Goal: Find specific page/section: Find specific page/section

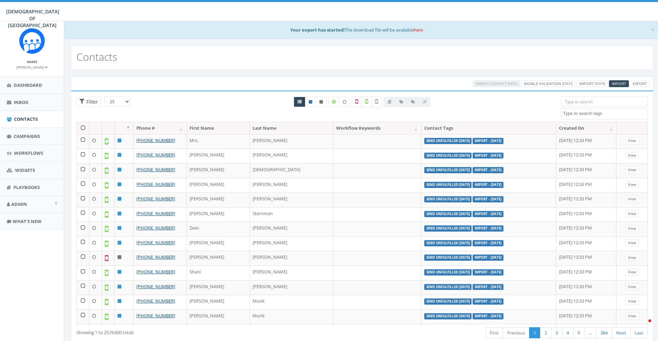
select select
click at [379, 102] on label at bounding box center [377, 101] width 10 height 11
checkbox input "true"
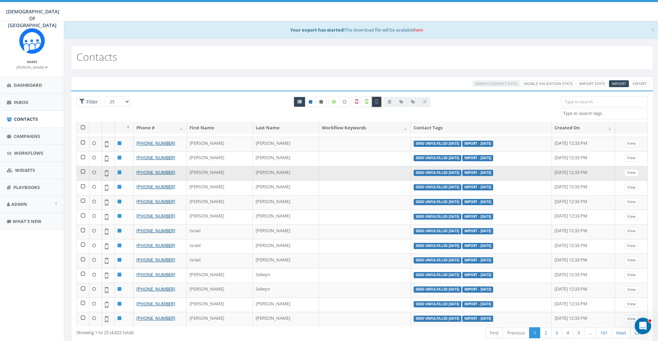
scroll to position [20, 0]
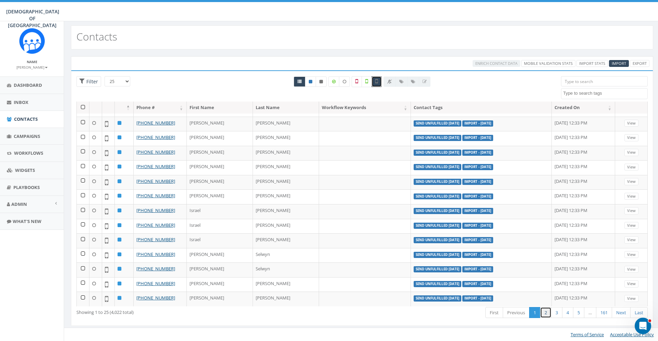
click at [545, 310] on link "2" at bounding box center [545, 312] width 11 height 11
click at [555, 311] on link "3" at bounding box center [556, 312] width 11 height 11
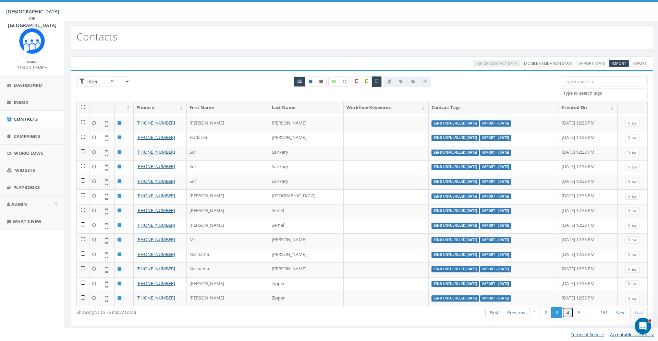
click at [566, 310] on link "4" at bounding box center [567, 312] width 11 height 11
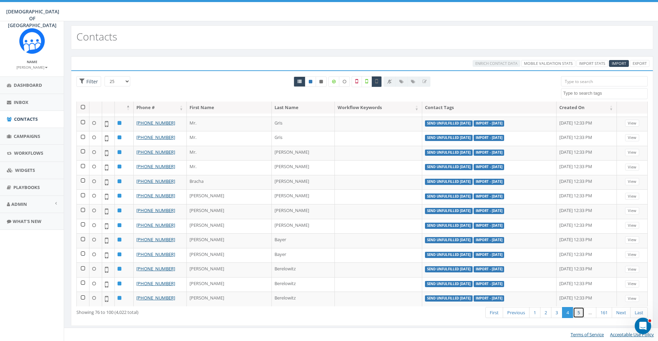
click at [579, 310] on link "5" at bounding box center [578, 312] width 11 height 11
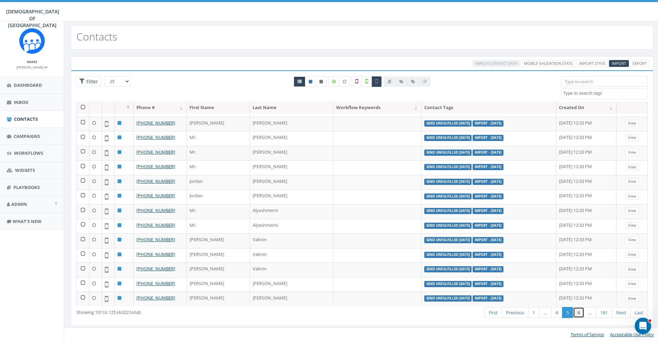
click at [580, 313] on link "6" at bounding box center [578, 312] width 11 height 11
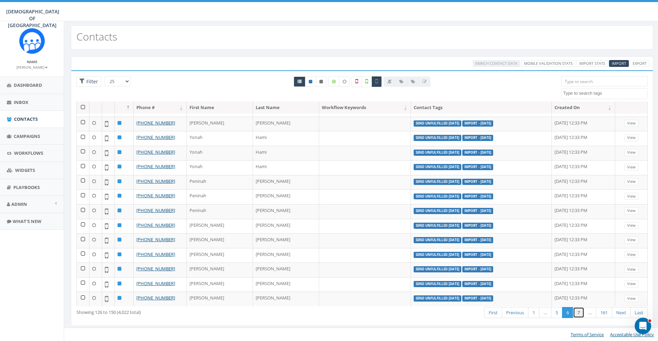
click at [580, 312] on link "7" at bounding box center [578, 312] width 11 height 11
click at [583, 313] on link "8" at bounding box center [578, 312] width 11 height 11
click at [583, 313] on link "9" at bounding box center [578, 312] width 11 height 11
click at [583, 313] on link "10" at bounding box center [578, 312] width 14 height 11
click at [583, 313] on link "11" at bounding box center [578, 312] width 14 height 11
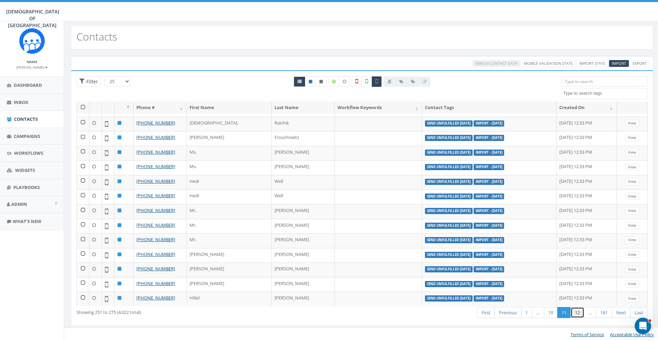
click at [583, 313] on link "12" at bounding box center [578, 312] width 14 height 11
click at [583, 313] on link "13" at bounding box center [578, 312] width 14 height 11
click at [583, 313] on link "14" at bounding box center [578, 312] width 14 height 11
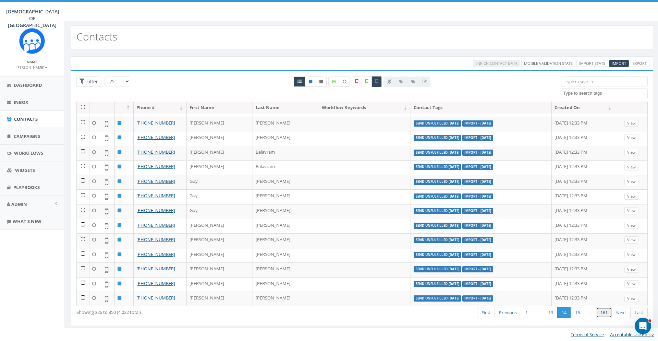
click at [601, 314] on link "161" at bounding box center [604, 312] width 16 height 11
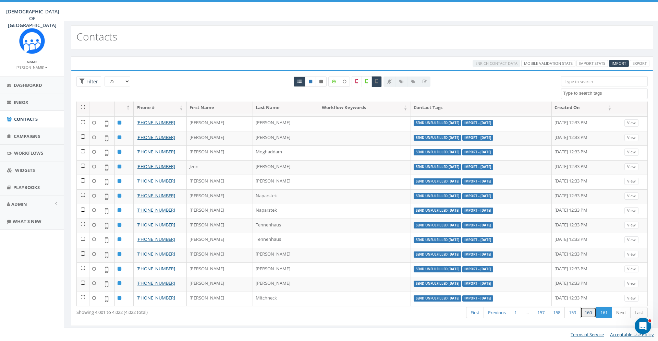
click at [586, 316] on link "160" at bounding box center [589, 312] width 16 height 11
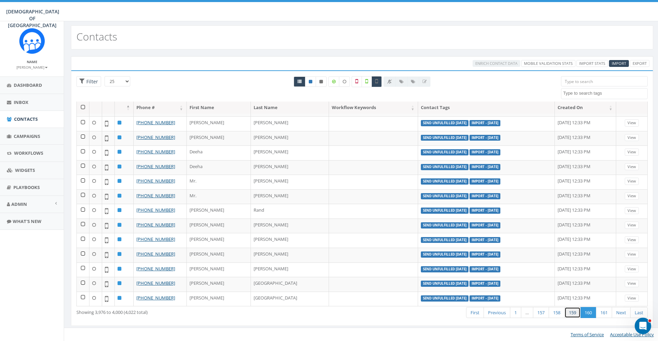
click at [573, 313] on link "159" at bounding box center [573, 312] width 16 height 11
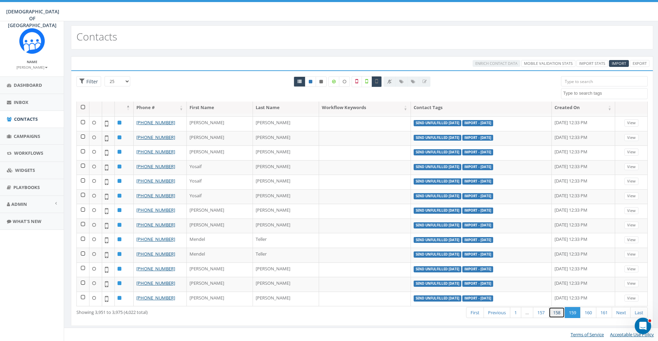
click at [557, 310] on link "158" at bounding box center [557, 312] width 16 height 11
click at [545, 308] on link "157" at bounding box center [541, 312] width 16 height 11
click at [527, 309] on link "…" at bounding box center [531, 312] width 12 height 11
click at [541, 313] on link "156" at bounding box center [545, 312] width 16 height 11
click at [53, 272] on aside "Name Meir Stambler Profile Sign Out Dashboard Inbox Contacts Campaigns Workflow…" at bounding box center [32, 181] width 64 height 320
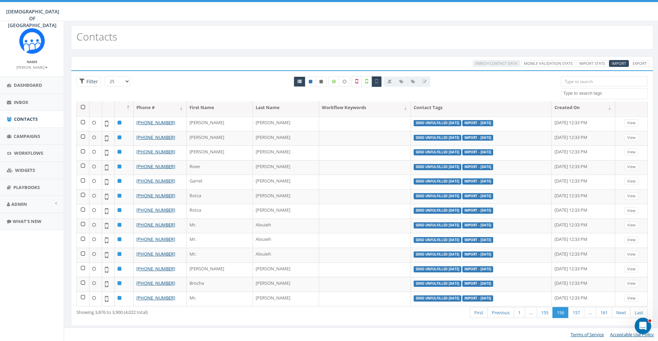
click at [359, 83] on label at bounding box center [357, 81] width 10 height 11
checkbox input "true"
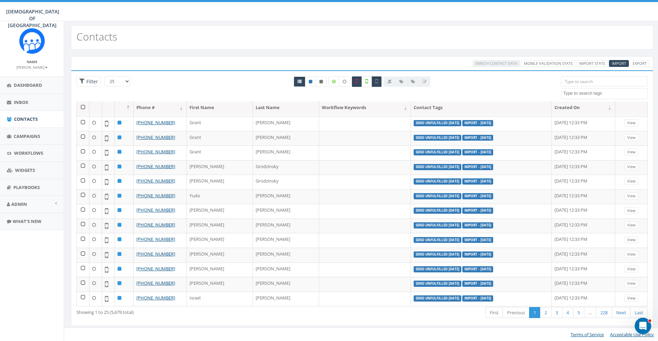
click at [370, 80] on label at bounding box center [367, 81] width 10 height 11
checkbox input "true"
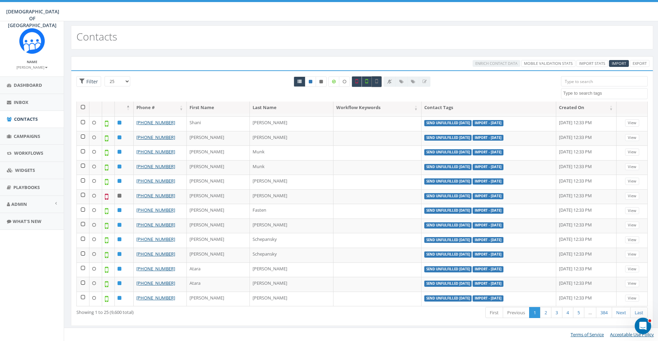
click at [380, 84] on label at bounding box center [377, 81] width 10 height 11
checkbox input "false"
click at [358, 81] on icon at bounding box center [357, 81] width 3 height 6
checkbox input "false"
click at [544, 308] on link "2" at bounding box center [545, 312] width 11 height 11
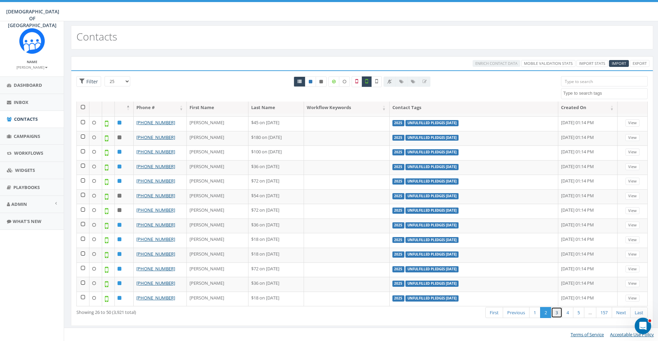
click at [559, 311] on link "3" at bounding box center [556, 312] width 11 height 11
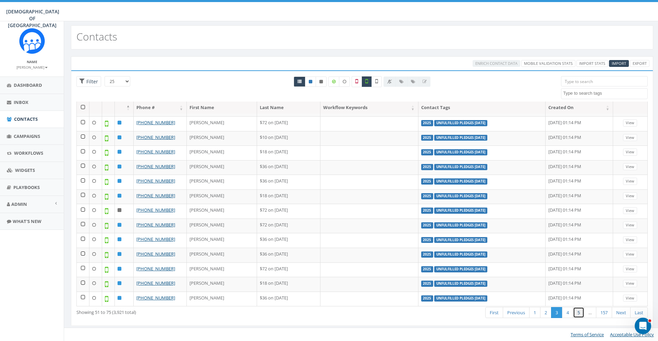
click at [575, 312] on link "5" at bounding box center [578, 312] width 11 height 11
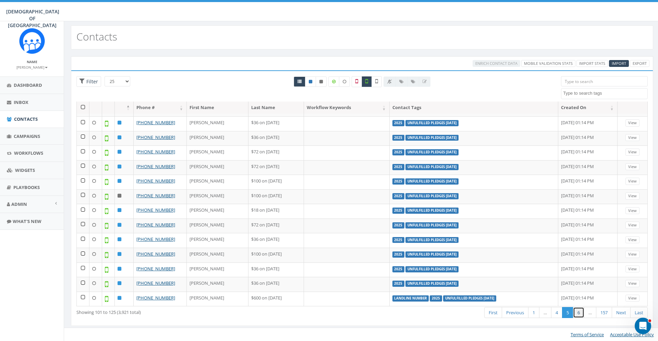
click at [579, 312] on link "6" at bounding box center [578, 312] width 11 height 11
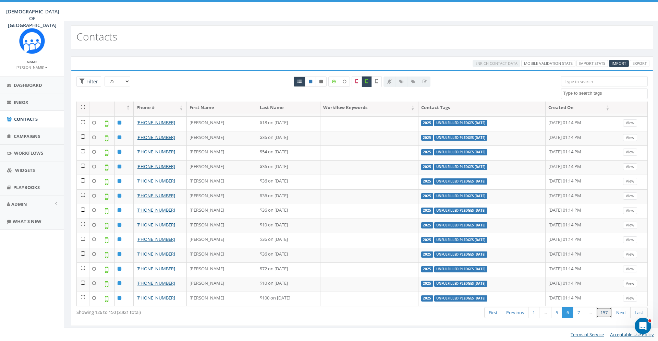
click at [604, 312] on link "157" at bounding box center [604, 312] width 16 height 11
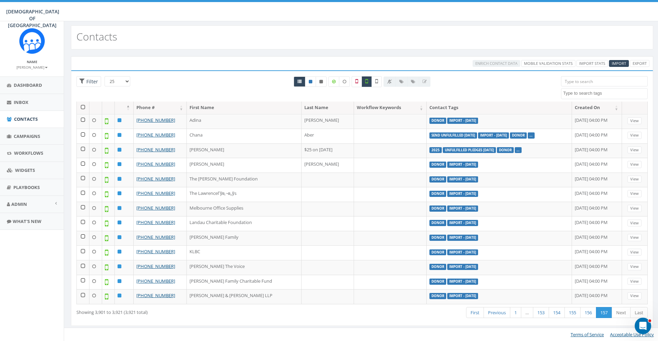
scroll to position [115, 0]
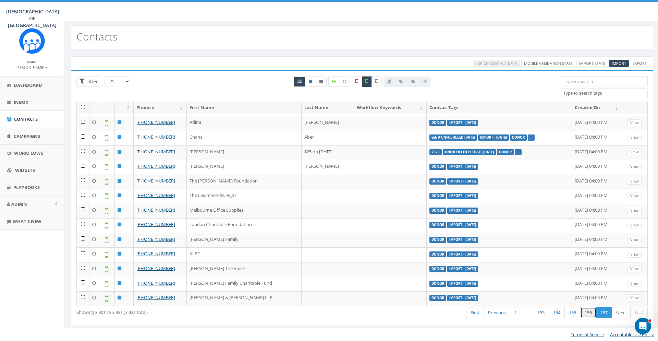
click at [594, 313] on link "156" at bounding box center [589, 312] width 16 height 11
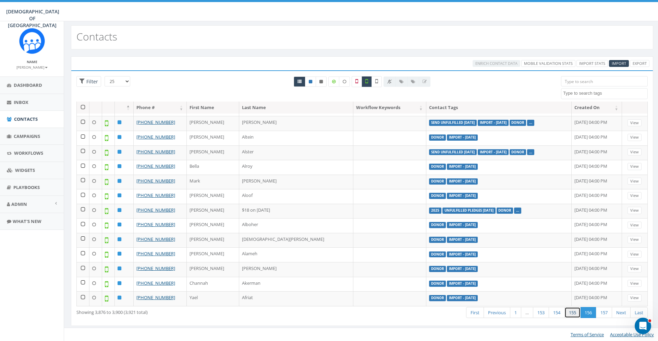
click at [575, 311] on link "155" at bounding box center [573, 312] width 16 height 11
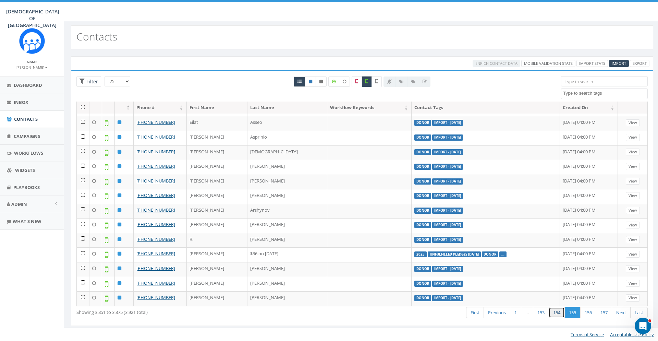
click at [556, 313] on link "154" at bounding box center [557, 312] width 16 height 11
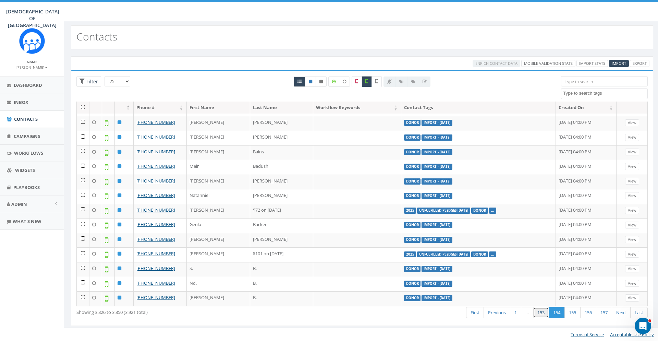
click at [539, 311] on link "153" at bounding box center [541, 312] width 16 height 11
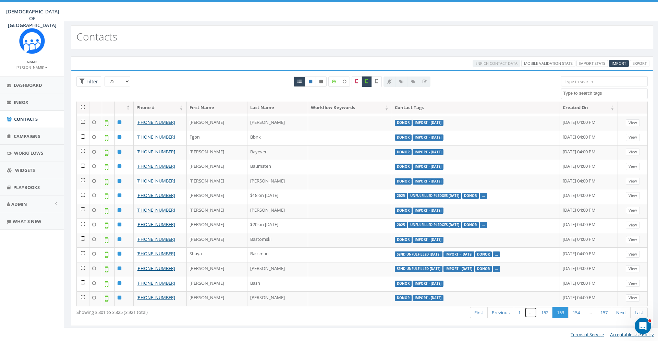
click at [527, 310] on link "…" at bounding box center [531, 312] width 12 height 11
click at [542, 316] on link "152" at bounding box center [545, 312] width 16 height 11
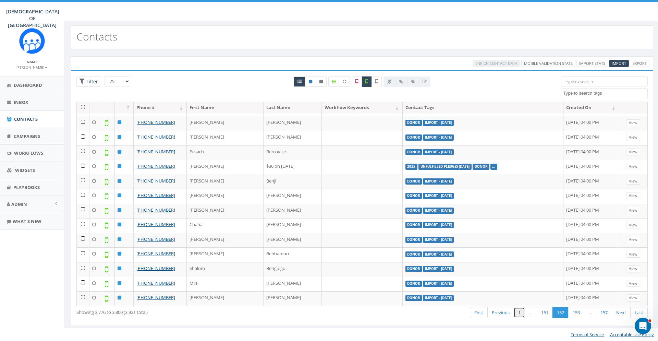
click at [522, 314] on link "1" at bounding box center [519, 312] width 11 height 11
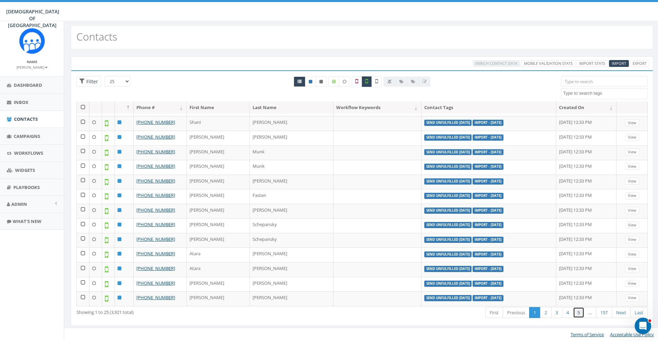
click at [575, 315] on link "5" at bounding box center [578, 312] width 11 height 11
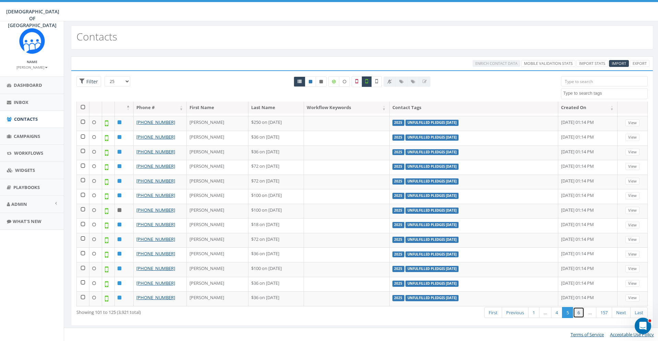
click at [577, 315] on link "6" at bounding box center [578, 312] width 11 height 11
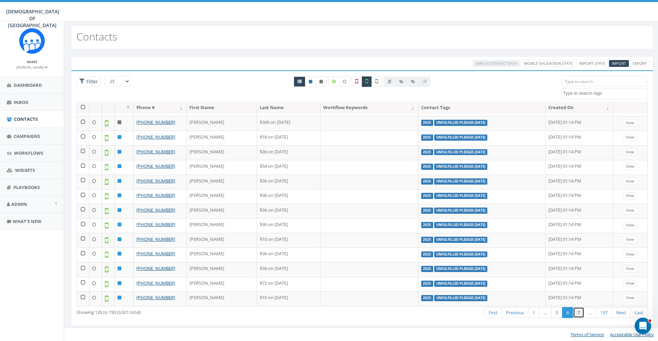
click at [577, 314] on link "7" at bounding box center [578, 312] width 11 height 11
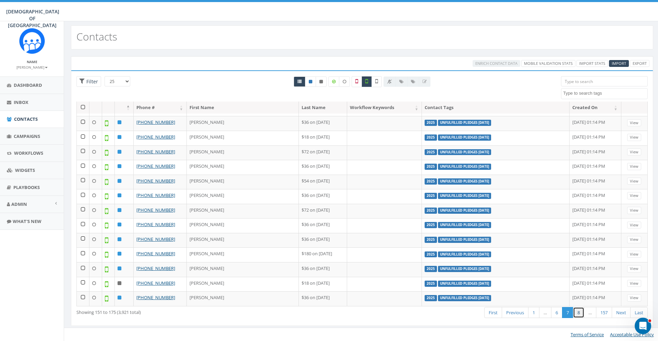
click at [577, 314] on link "8" at bounding box center [578, 312] width 11 height 11
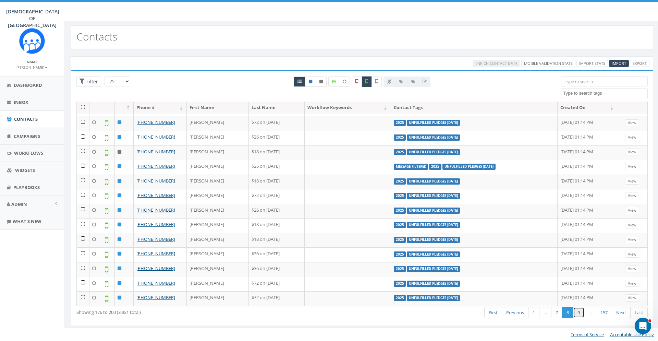
click at [577, 314] on link "9" at bounding box center [578, 312] width 11 height 11
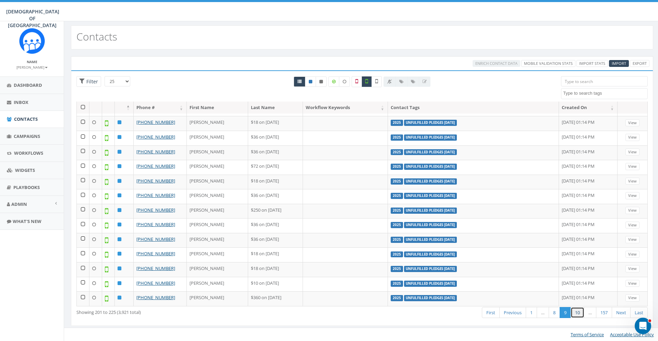
click at [577, 314] on link "10" at bounding box center [578, 312] width 14 height 11
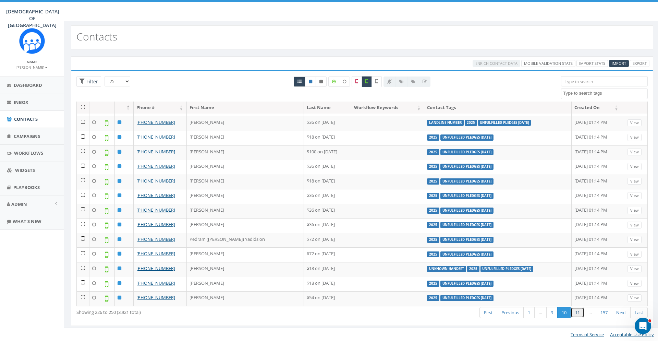
click at [577, 314] on link "11" at bounding box center [578, 312] width 14 height 11
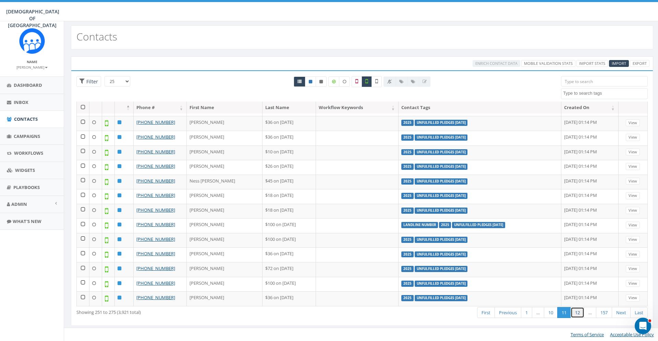
click at [577, 314] on link "12" at bounding box center [578, 312] width 14 height 11
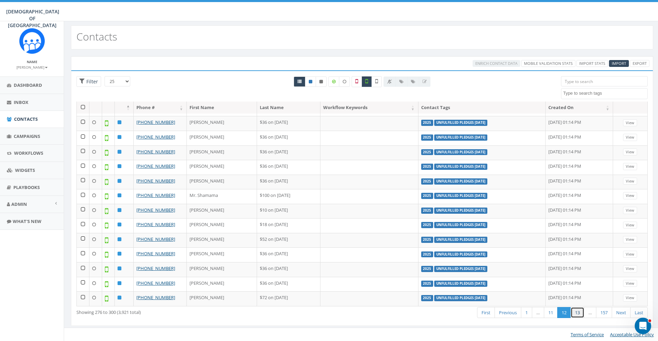
click at [577, 314] on link "13" at bounding box center [578, 312] width 14 height 11
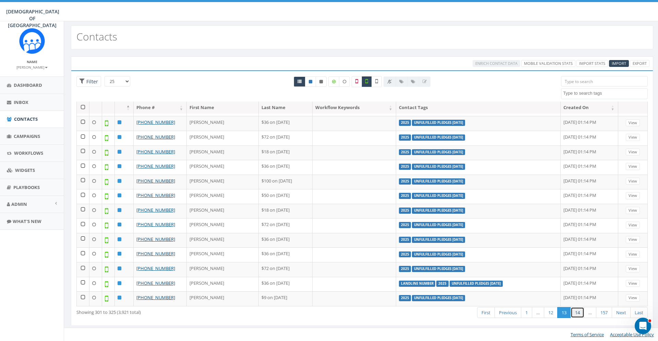
click at [577, 314] on link "14" at bounding box center [578, 312] width 14 height 11
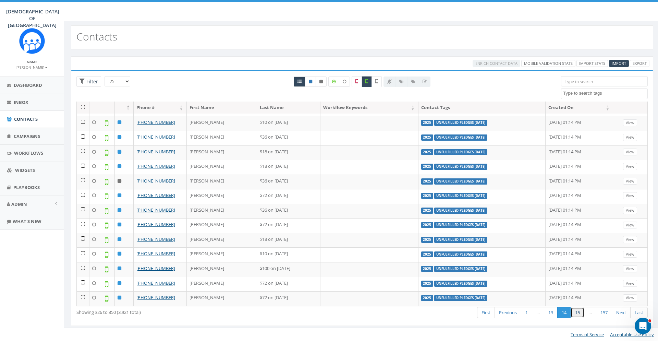
click at [577, 314] on link "15" at bounding box center [578, 312] width 14 height 11
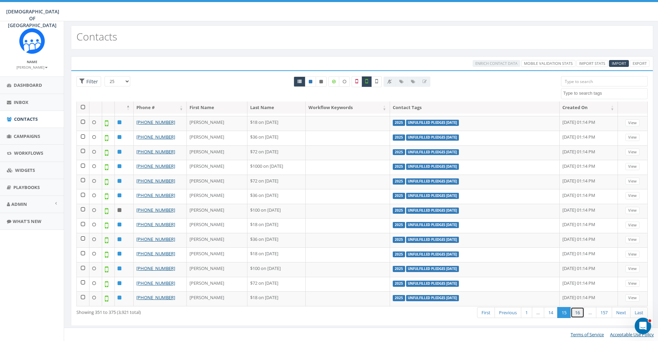
click at [577, 314] on link "16" at bounding box center [578, 312] width 14 height 11
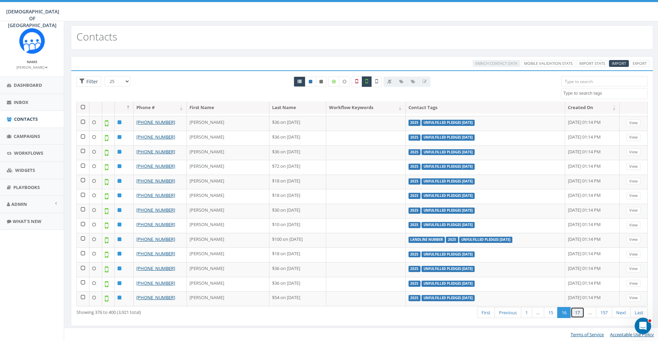
click at [577, 314] on link "17" at bounding box center [578, 312] width 14 height 11
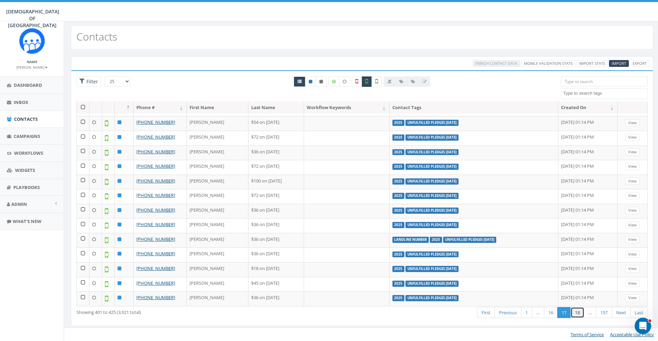
click at [577, 314] on link "18" at bounding box center [578, 312] width 14 height 11
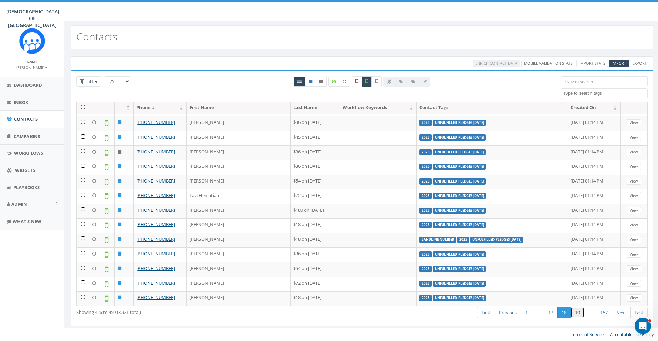
click at [577, 314] on link "19" at bounding box center [578, 312] width 14 height 11
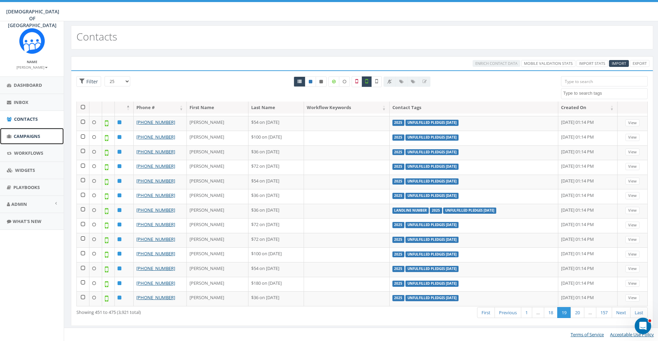
click at [40, 135] on span "Campaigns" at bounding box center [27, 136] width 26 height 6
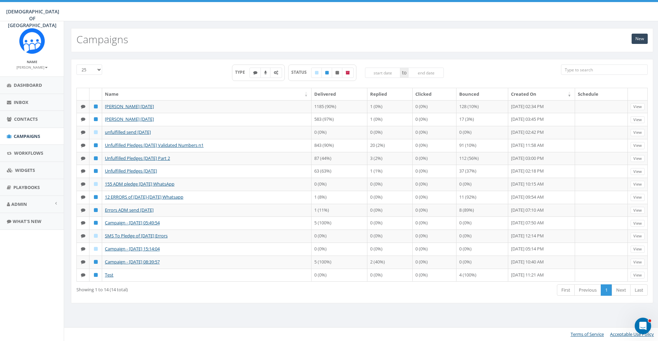
click at [121, 67] on div "TYPE STATUS to" at bounding box center [338, 75] width 437 height 23
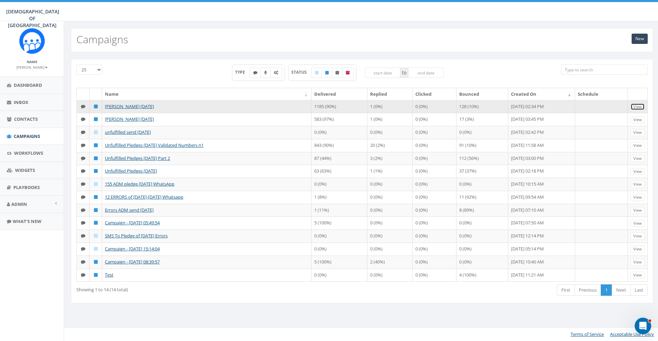
click at [642, 108] on link "View" at bounding box center [638, 106] width 14 height 7
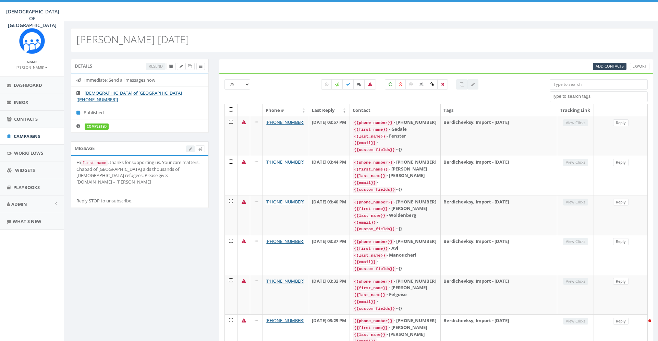
select select
click at [34, 85] on span "Dashboard" at bounding box center [28, 85] width 28 height 6
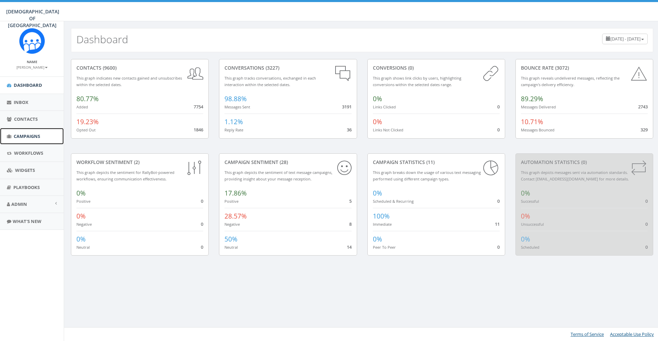
click at [38, 137] on span "Campaigns" at bounding box center [27, 136] width 26 height 6
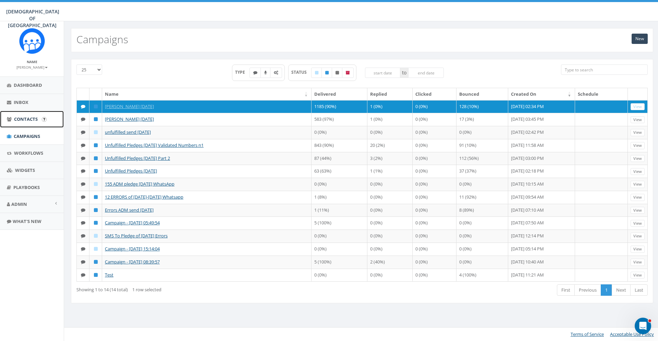
click at [26, 117] on span "Contacts" at bounding box center [26, 119] width 24 height 6
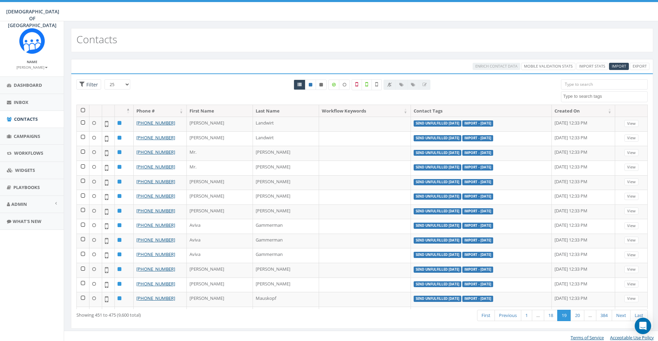
click at [38, 261] on aside "Name Meir Stambler Profile Sign Out Dashboard Inbox Contacts Campaigns Workflow…" at bounding box center [32, 181] width 64 height 320
click at [591, 97] on textarea "Search" at bounding box center [605, 96] width 84 height 6
select select "Donor"
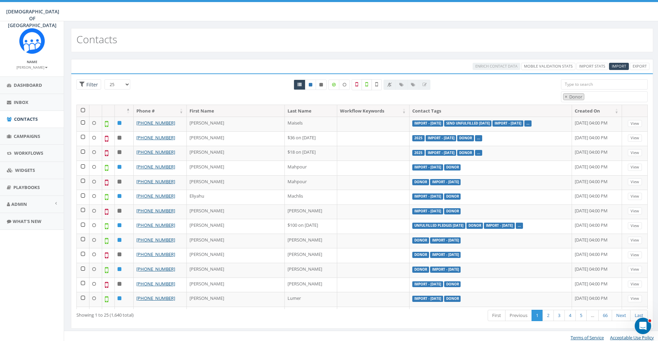
click at [365, 81] on label at bounding box center [367, 84] width 10 height 11
checkbox input "true"
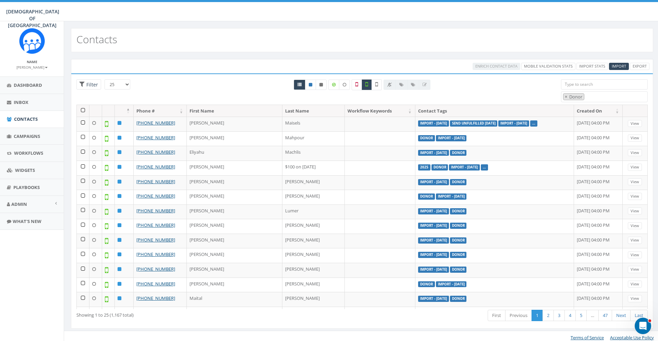
click at [172, 77] on div "Loading the filters, please wait!! Phone Number is is not First Name is is not …" at bounding box center [362, 200] width 583 height 255
click at [569, 94] on button "×" at bounding box center [566, 97] width 5 height 7
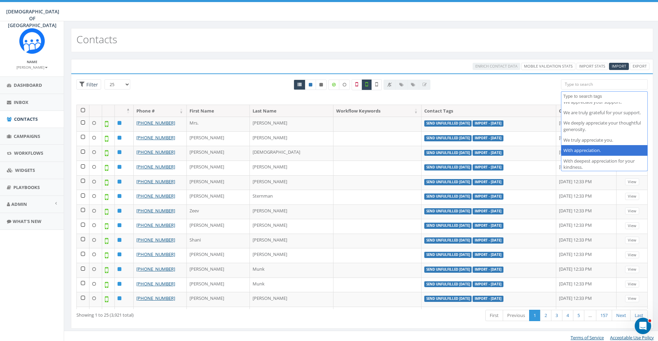
scroll to position [407, 0]
select select "With gratitude."
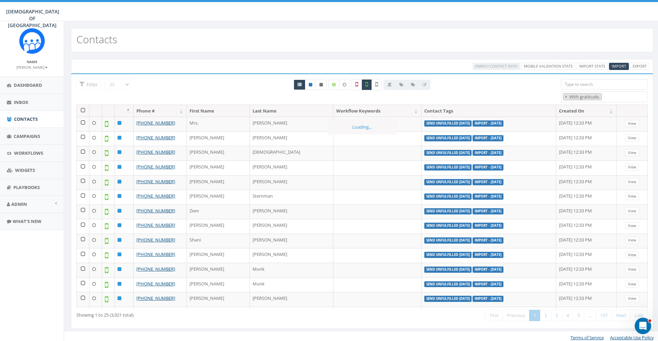
scroll to position [288, 0]
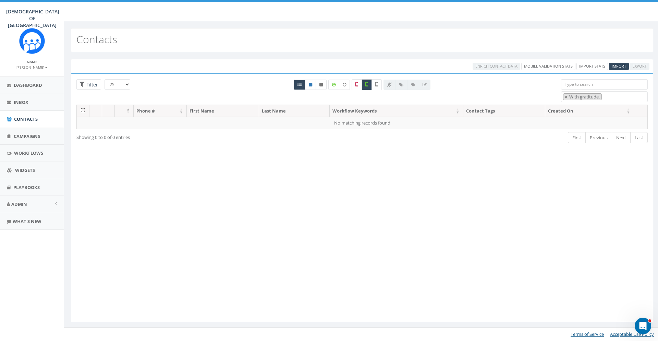
click at [567, 96] on span "×" at bounding box center [566, 97] width 2 height 6
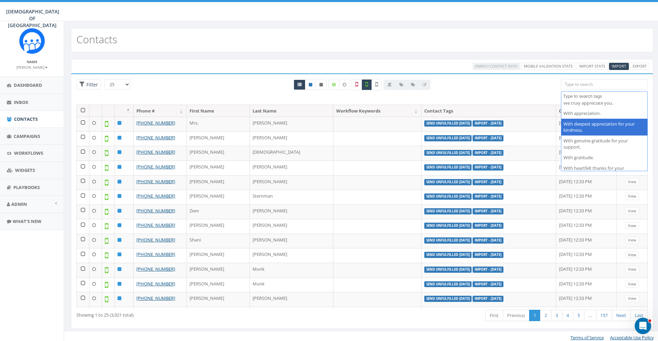
scroll to position [553, 0]
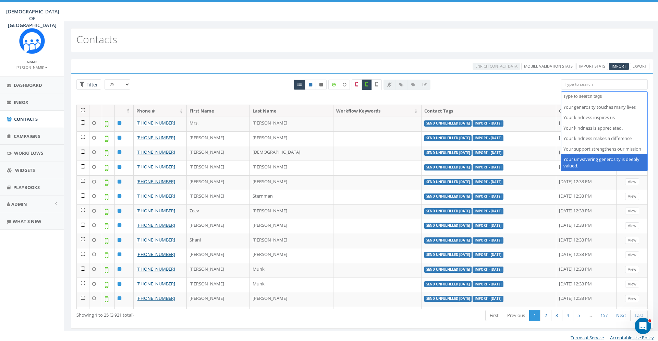
select select "Your unwavering generosity is deeply valued."
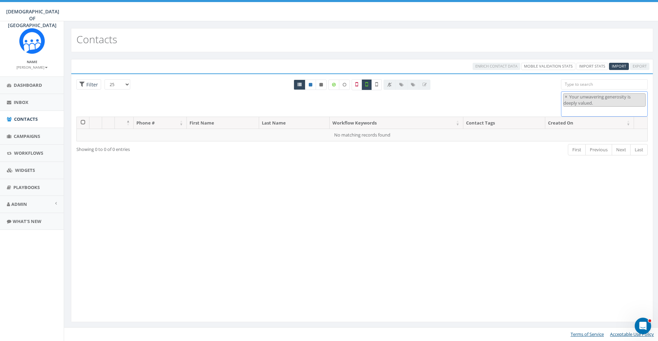
click at [570, 94] on valued\ "Your unwavering generosity is deeply valued." at bounding box center [597, 100] width 67 height 13
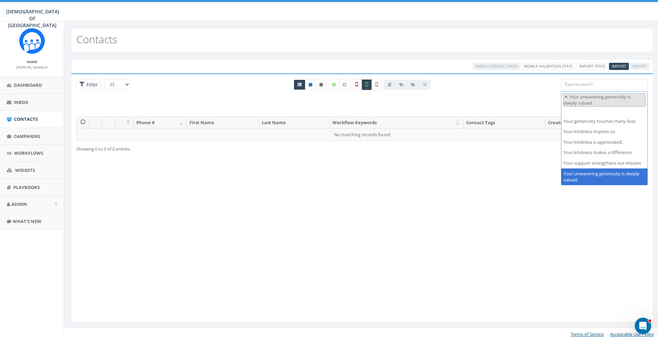
click at [566, 97] on span "×" at bounding box center [566, 97] width 2 height 6
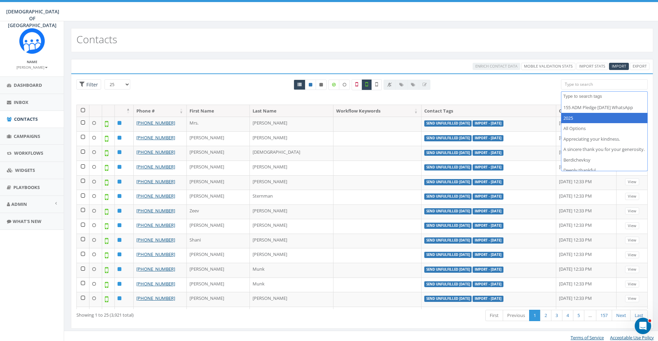
select select "2025"
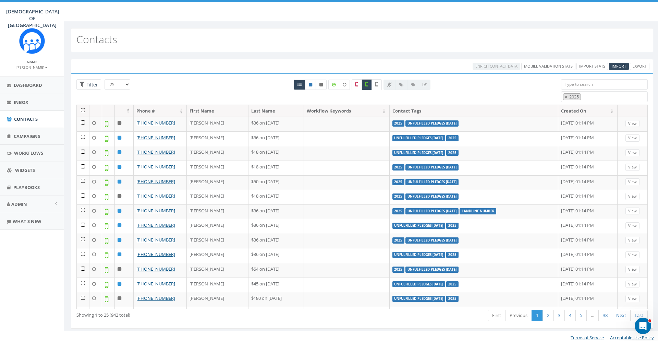
click at [568, 94] on span "×" at bounding box center [566, 97] width 2 height 6
select select
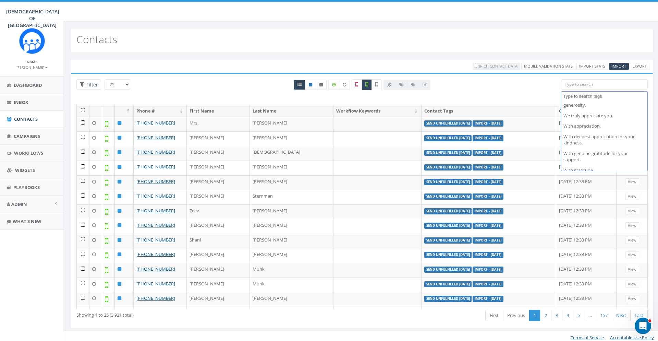
scroll to position [407, 0]
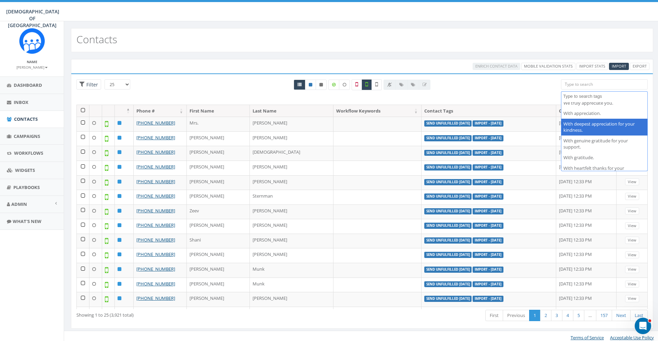
click at [477, 80] on div "All 0 contact(s) on current page All 942 contact(s) filtered" at bounding box center [362, 91] width 388 height 25
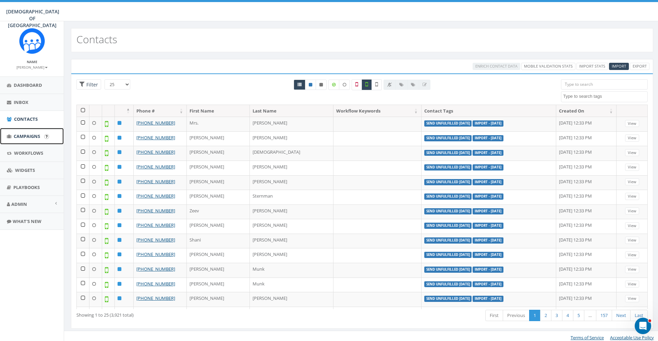
click at [28, 142] on link "Campaigns" at bounding box center [32, 136] width 64 height 17
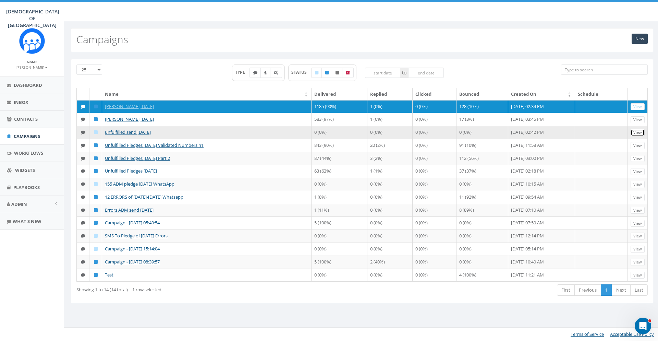
click at [638, 132] on link "View" at bounding box center [638, 132] width 14 height 7
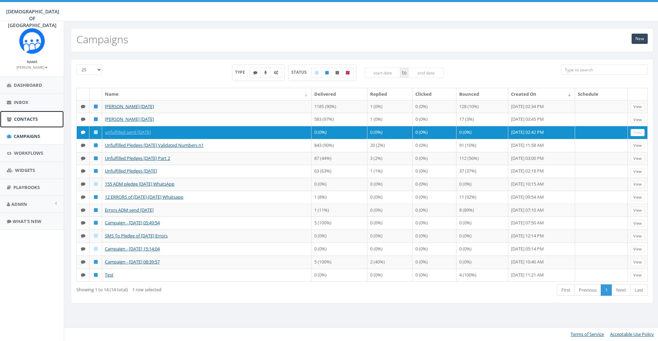
click at [45, 119] on link "Contacts" at bounding box center [32, 119] width 64 height 17
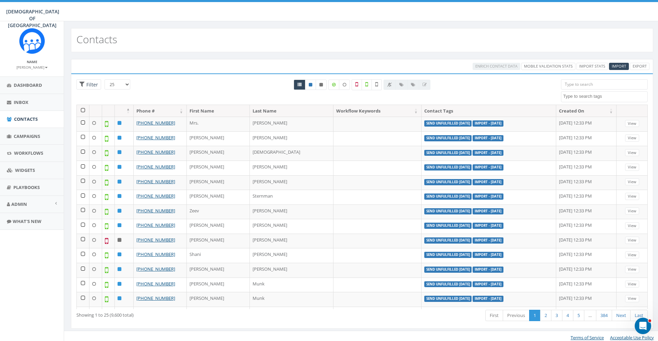
click at [580, 96] on textarea "Search" at bounding box center [605, 96] width 84 height 6
select select "Send Unfulfilled [DATE]"
click at [367, 84] on icon at bounding box center [367, 84] width 3 height 6
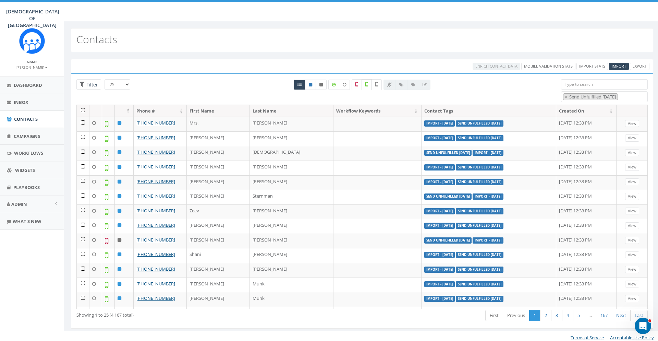
checkbox input "true"
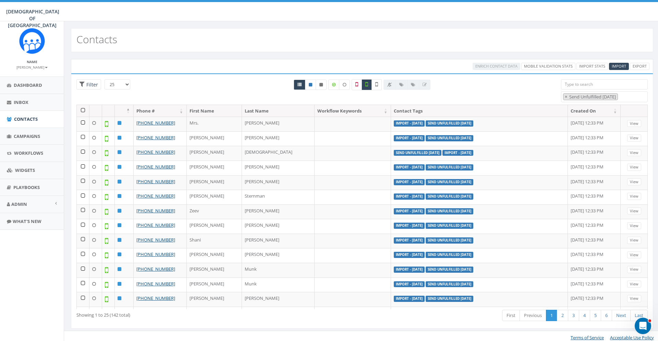
click at [143, 79] on div "Loading the filters, please wait!! Phone Number is is not First Name is is not …" at bounding box center [362, 200] width 583 height 255
click at [567, 97] on span "×" at bounding box center [566, 97] width 2 height 6
select select
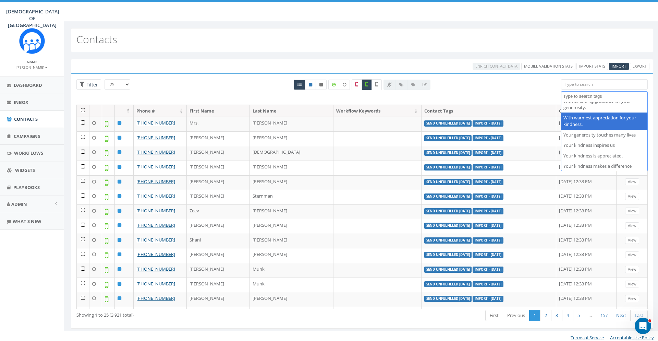
scroll to position [553, 0]
click at [516, 96] on div "All 0 contact(s) on current page All 142 contact(s) filtered" at bounding box center [362, 91] width 388 height 25
click at [243, 56] on div "Enrich Contact Data Mobile Validation Stats Import Stats Import Export Loading …" at bounding box center [362, 198] width 596 height 292
